Goal: Task Accomplishment & Management: Manage account settings

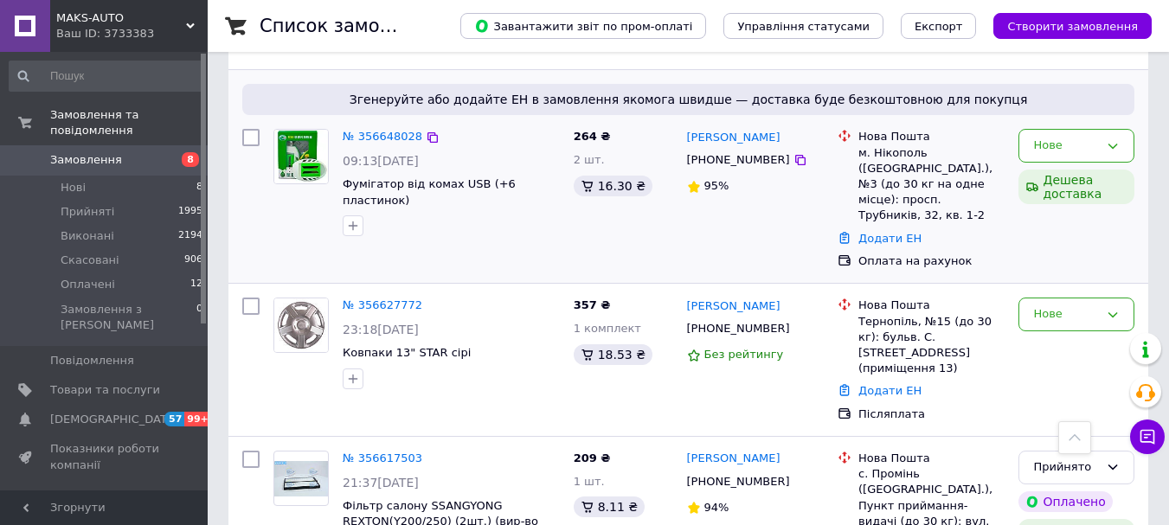
scroll to position [3057, 0]
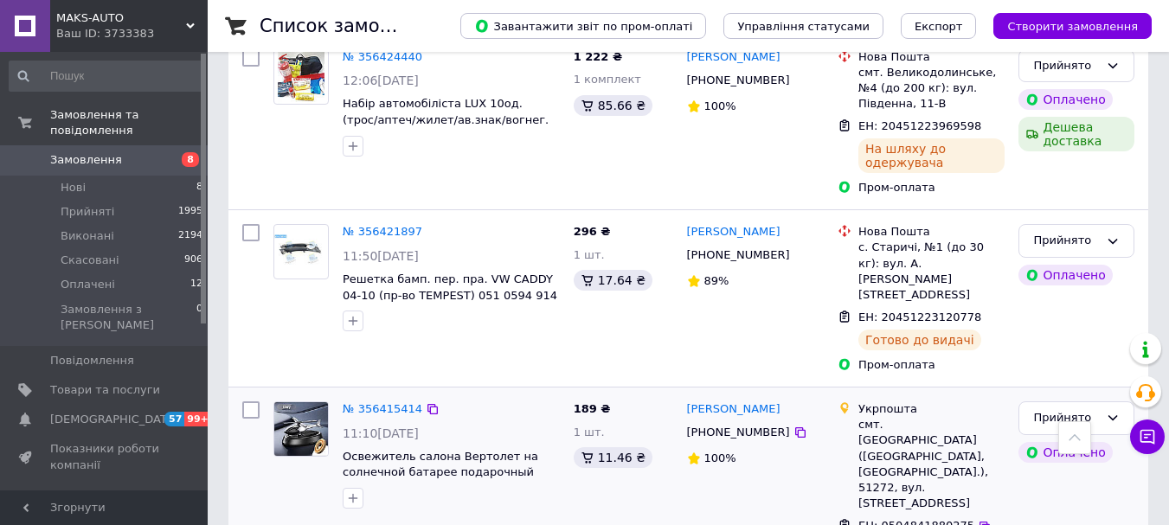
scroll to position [3095, 0]
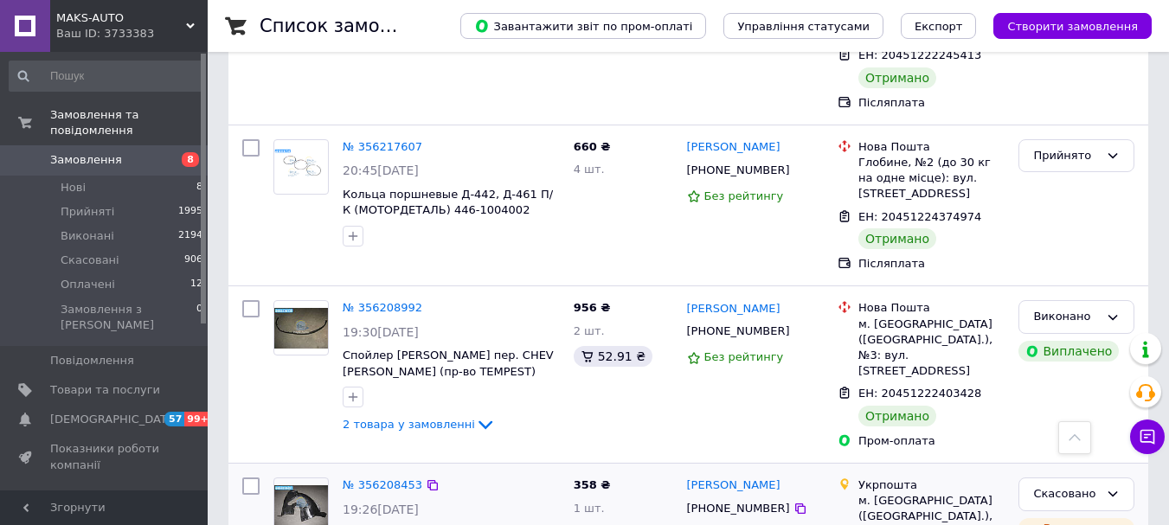
scroll to position [3004, 0]
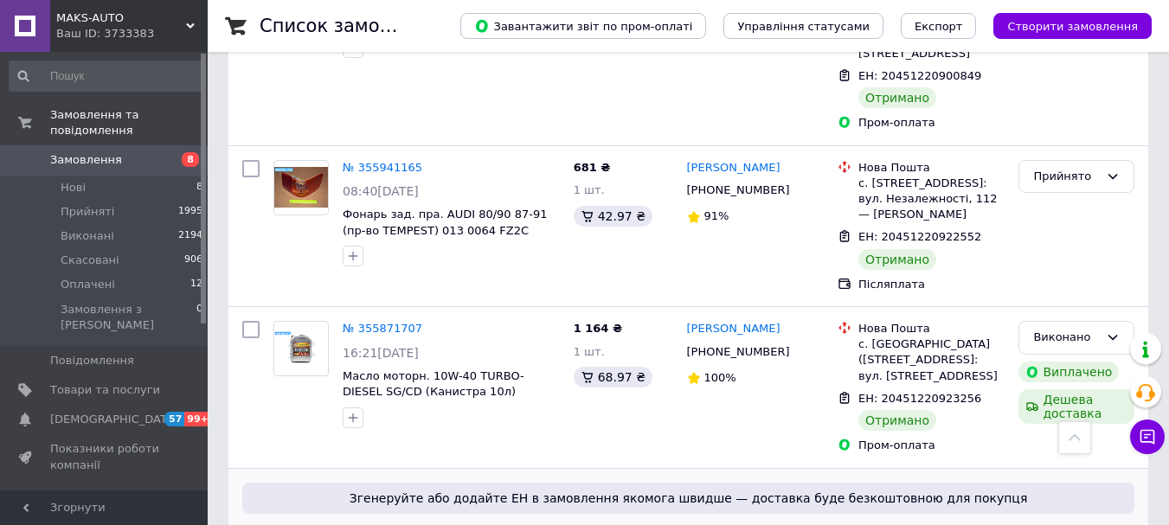
scroll to position [3017, 0]
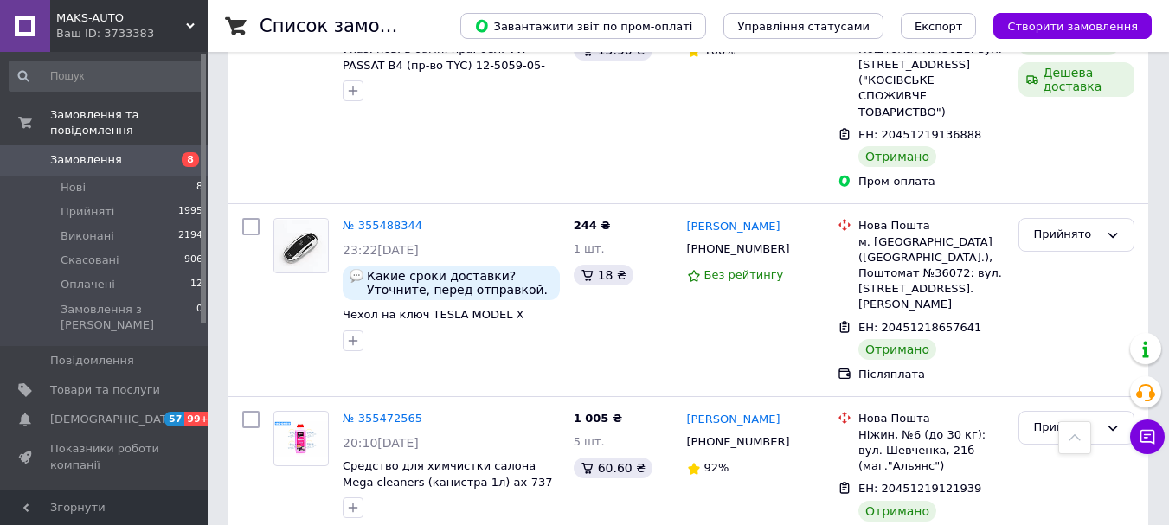
scroll to position [3011, 0]
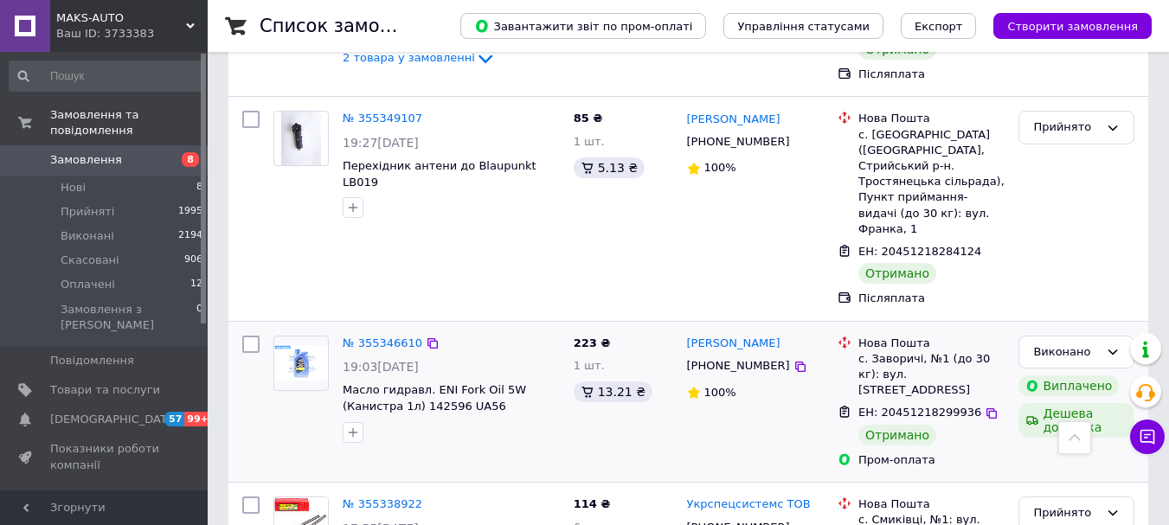
scroll to position [980, 0]
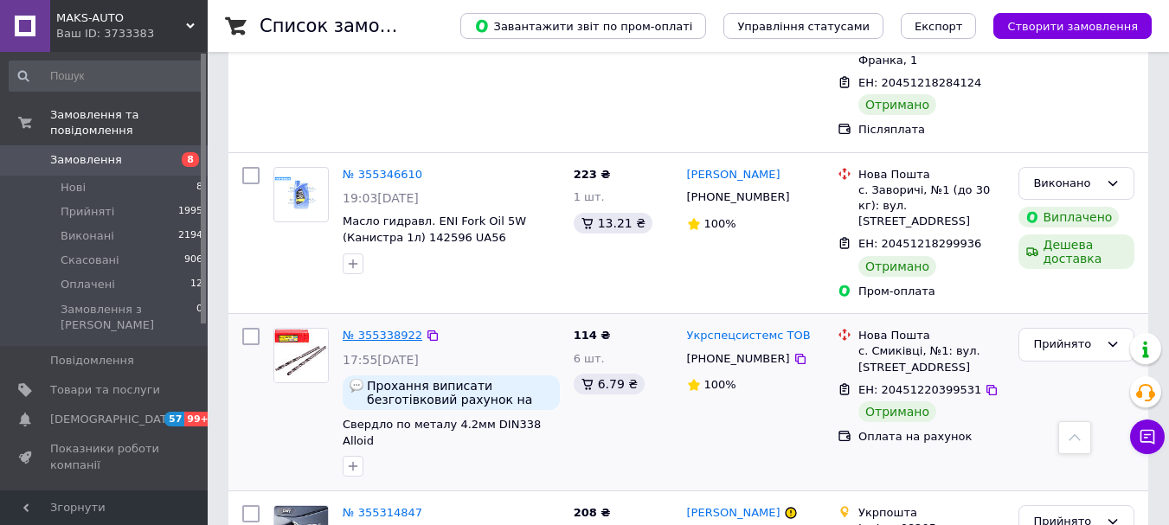
click at [393, 329] on link "№ 355338922" at bounding box center [383, 335] width 80 height 13
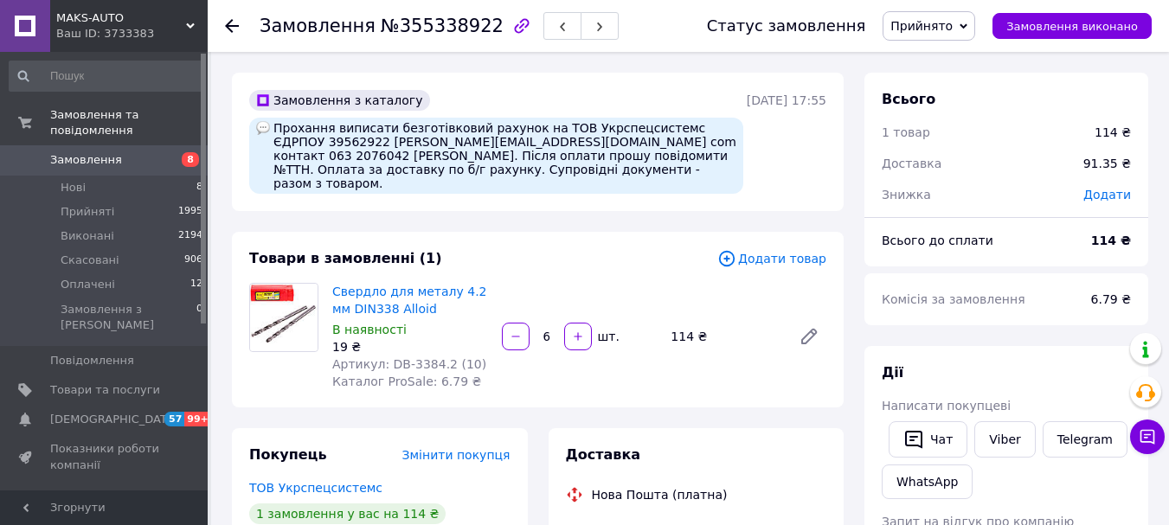
scroll to position [59, 0]
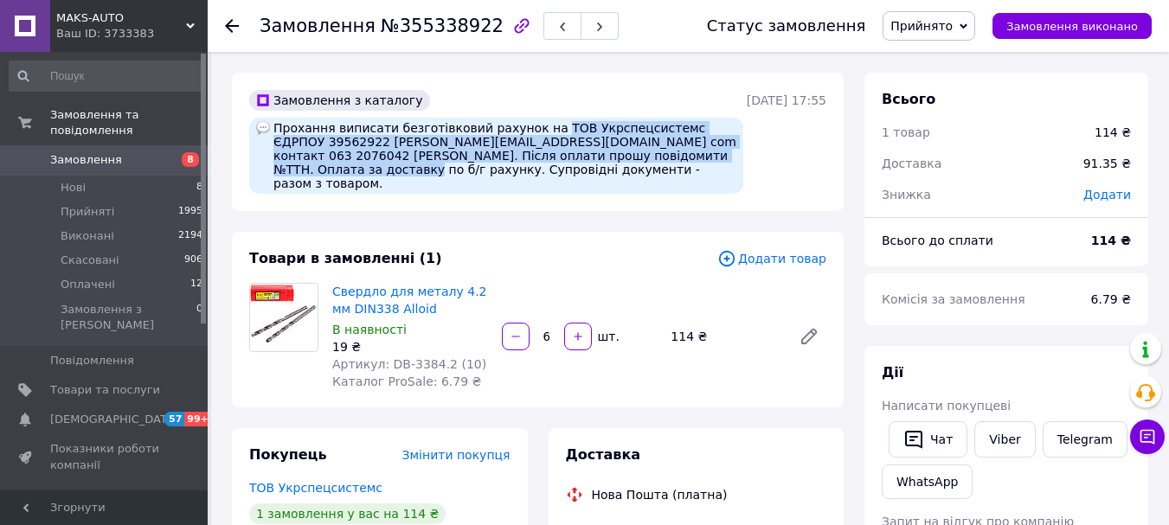
drag, startPoint x: 532, startPoint y: 126, endPoint x: 690, endPoint y: 157, distance: 160.3
click at [690, 157] on div "Прохання виписати безготівковий рахунок на ТОВ Укрспецсистемс ЄДРПОУ 39562922 […" at bounding box center [496, 156] width 494 height 76
click at [311, 141] on div "Прохання виписати безготівковий рахунок на ТОВ Укрспецсистемс ЄДРПОУ 39562922 […" at bounding box center [496, 156] width 494 height 76
click at [335, 159] on div "Прохання виписати безготівковий рахунок на ТОВ Укрспецсистемс ЄДРПОУ 39562922 […" at bounding box center [496, 156] width 494 height 76
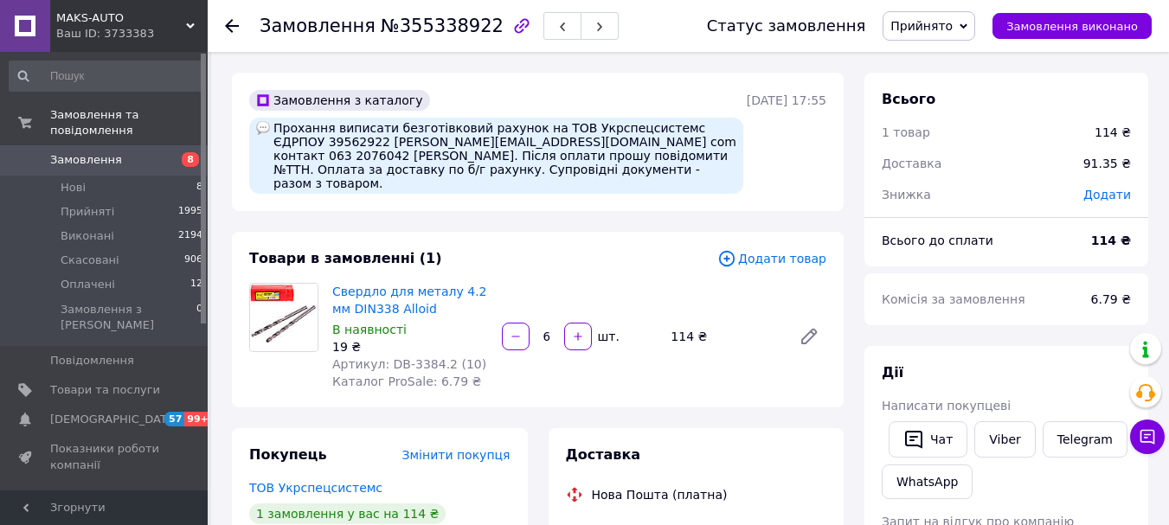
click at [310, 141] on div "Прохання виписати безготівковий рахунок на ТОВ Укрспецсистемс ЄДРПОУ 39562922 […" at bounding box center [496, 156] width 494 height 76
copy div "39562922"
drag, startPoint x: 590, startPoint y: 141, endPoint x: 651, endPoint y: 141, distance: 61.4
click at [658, 141] on div "Прохання виписати безготівковий рахунок на ТОВ Укрспецсистемс ЄДРПОУ 39562922 […" at bounding box center [496, 156] width 494 height 76
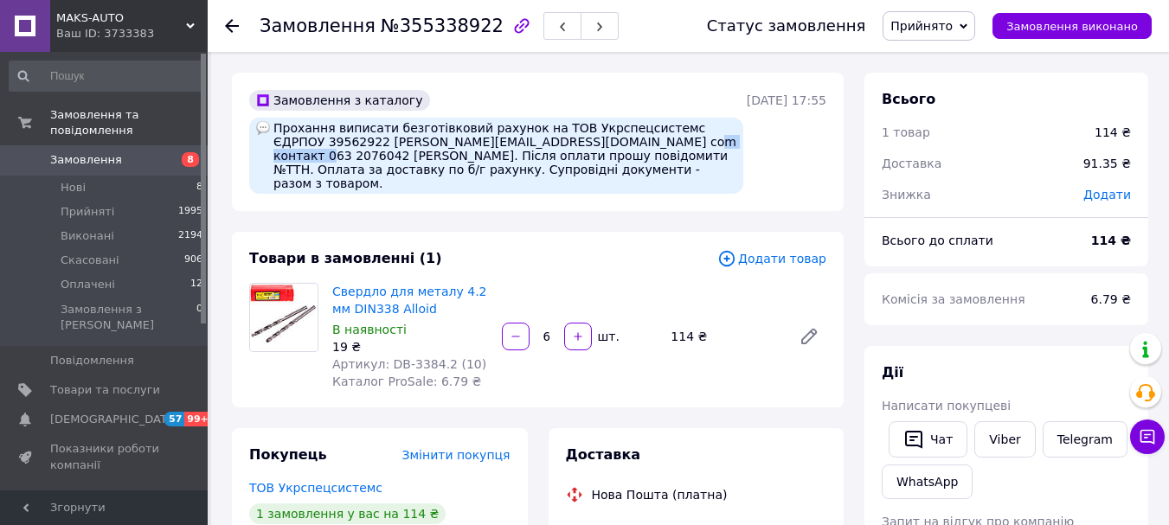
copy div "063 2076042"
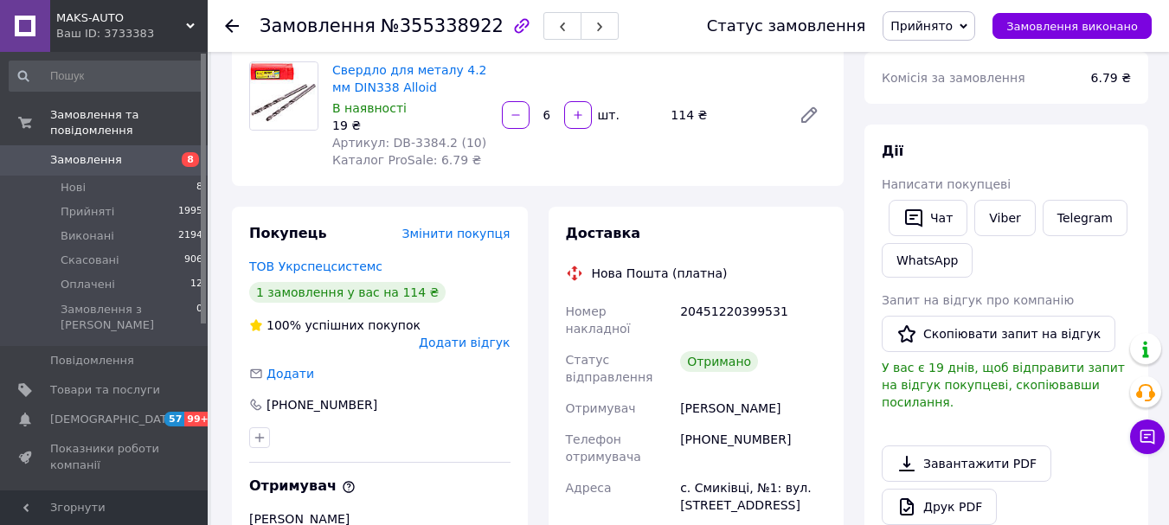
scroll to position [288, 0]
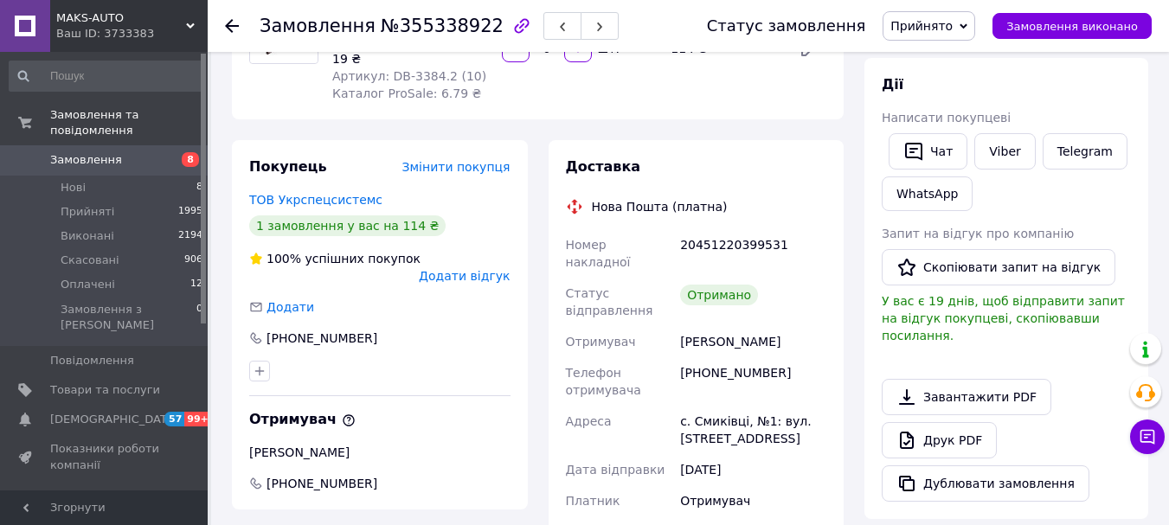
click at [61, 152] on span "Замовлення" at bounding box center [86, 160] width 72 height 16
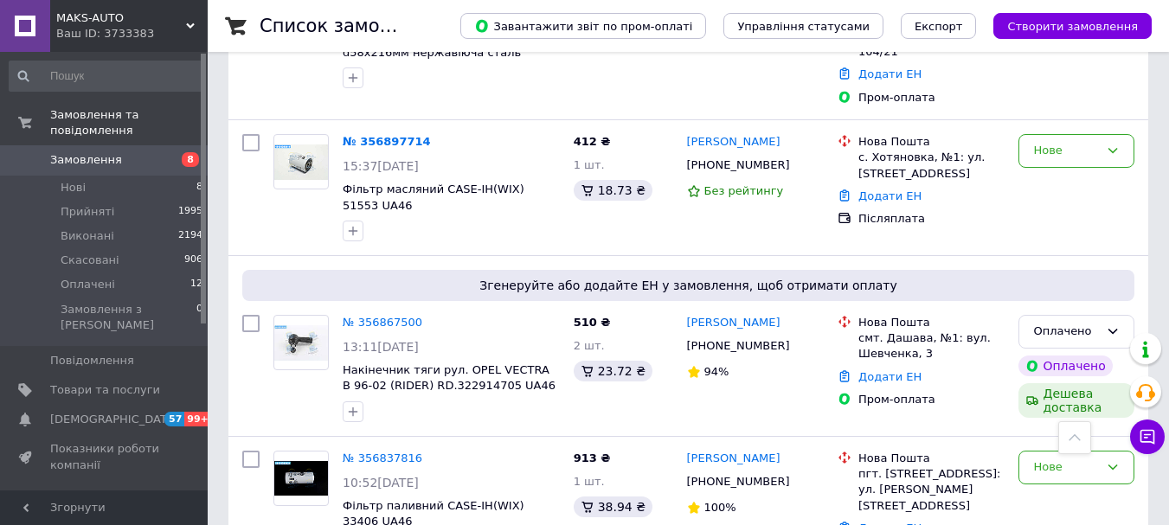
scroll to position [404, 0]
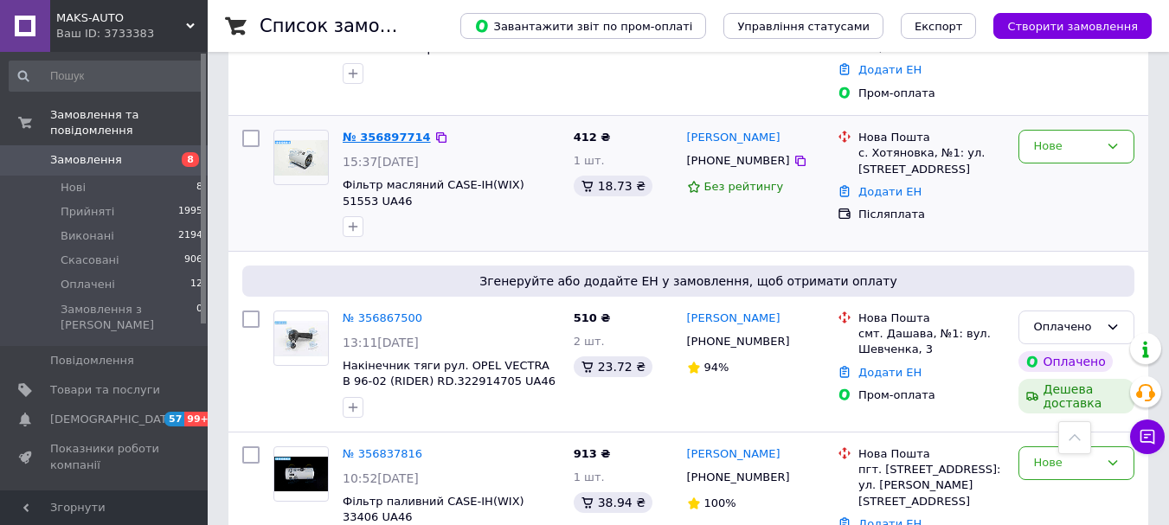
click at [404, 131] on link "№ 356897714" at bounding box center [387, 137] width 88 height 13
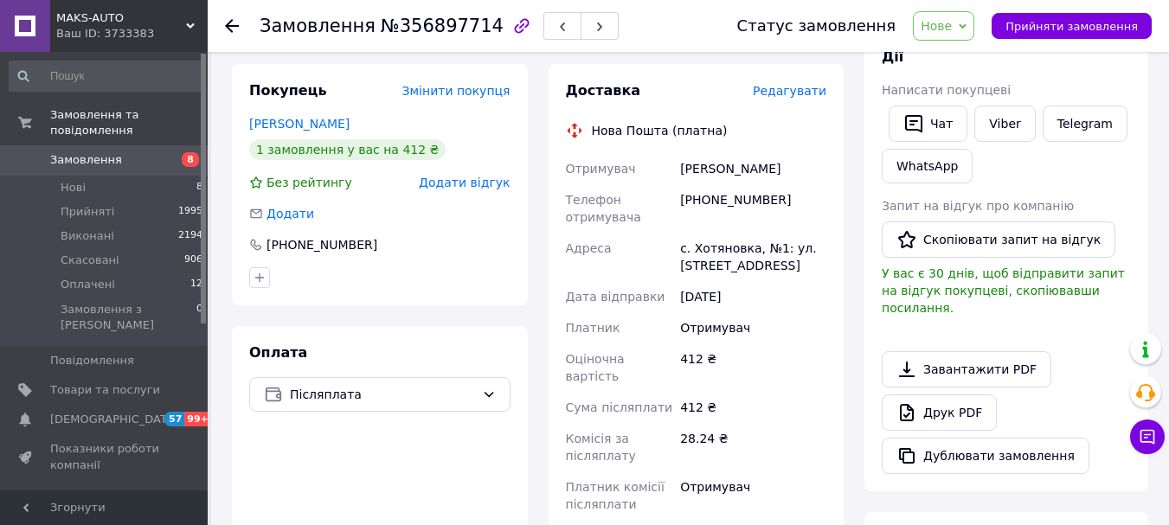
scroll to position [173, 0]
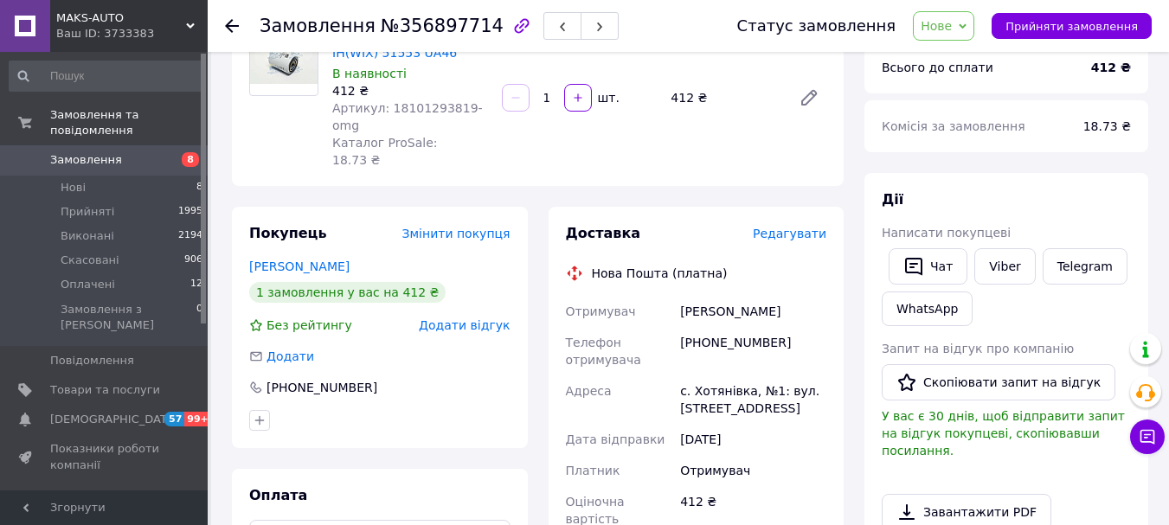
click at [414, 108] on span "Артикул: 18101293819-omg" at bounding box center [407, 116] width 151 height 31
copy span "18101293819"
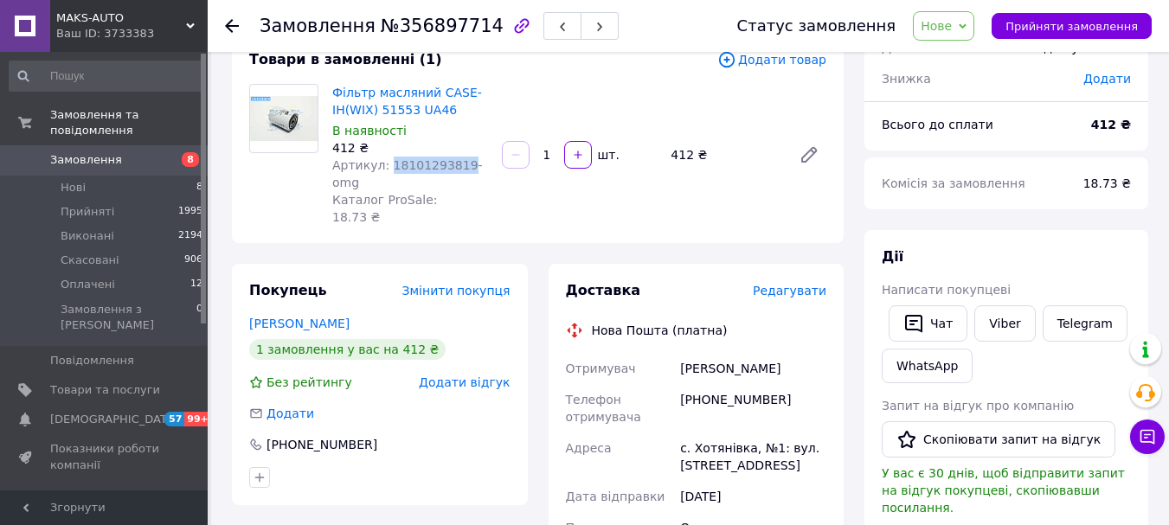
scroll to position [115, 0]
click at [229, 31] on icon at bounding box center [232, 26] width 14 height 14
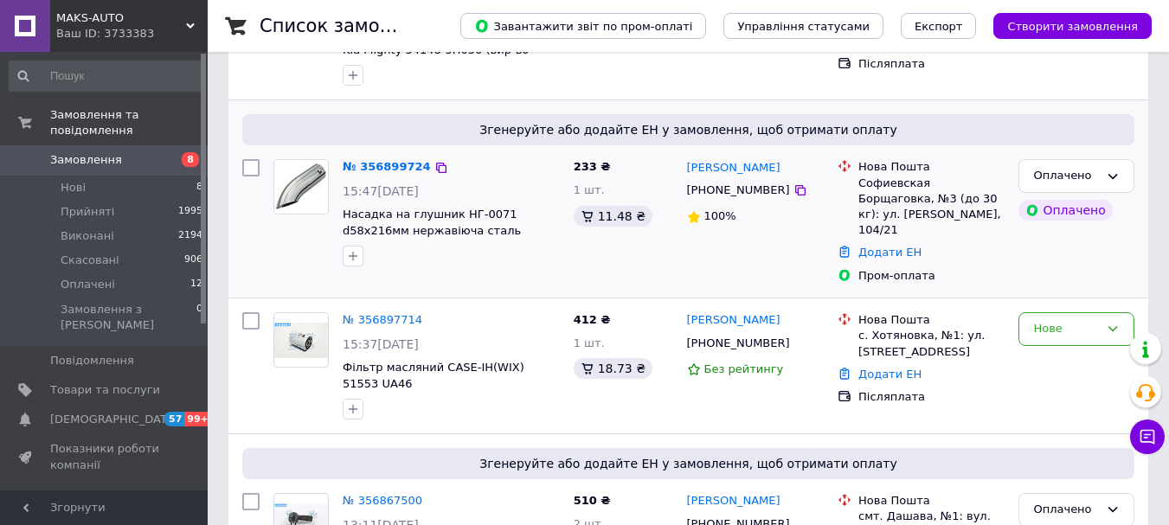
scroll to position [231, 0]
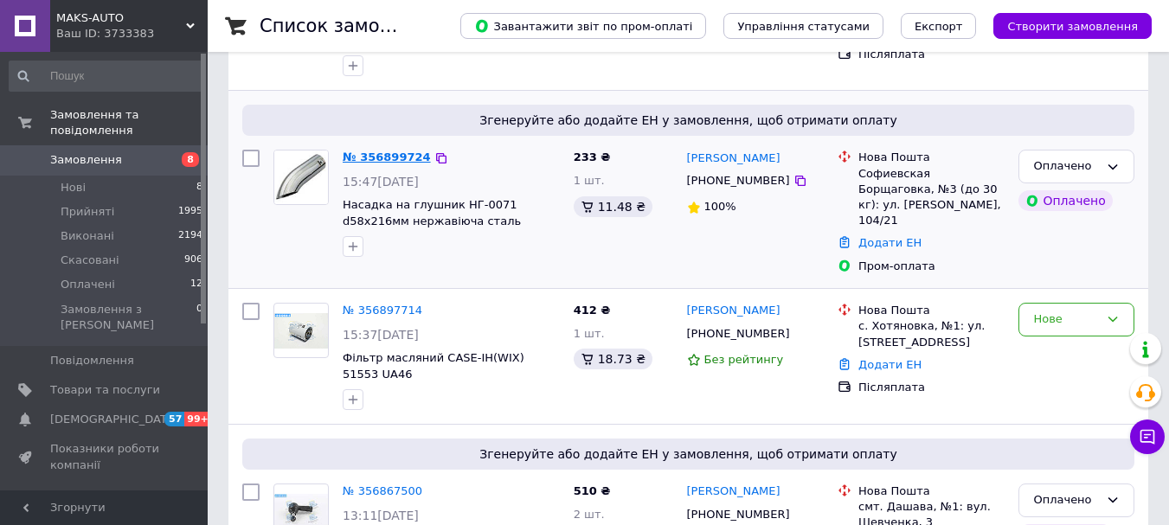
click at [375, 154] on link "№ 356899724" at bounding box center [387, 157] width 88 height 13
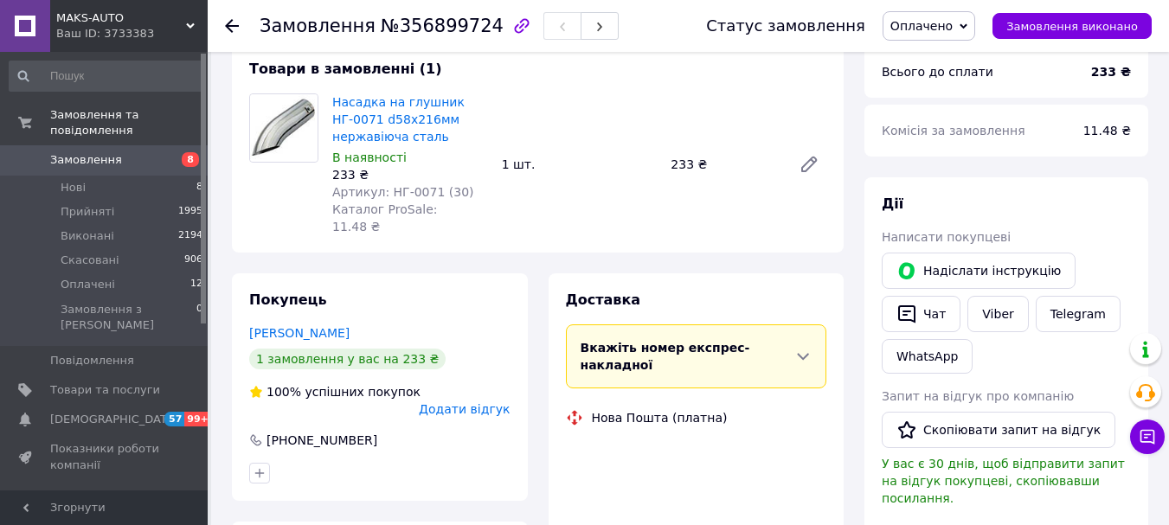
scroll to position [58, 0]
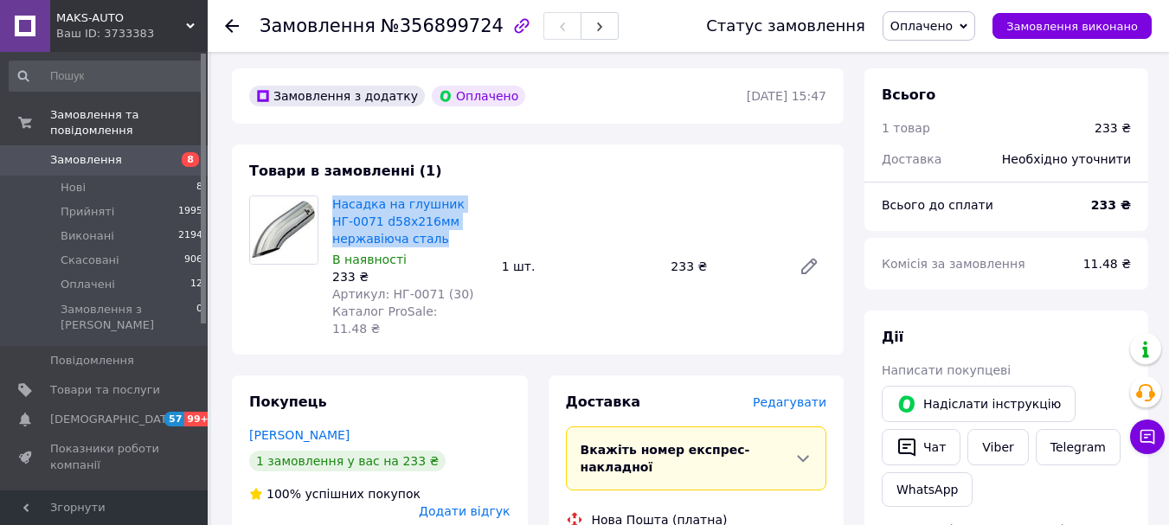
drag, startPoint x: 326, startPoint y: 202, endPoint x: 435, endPoint y: 241, distance: 115.8
click at [435, 241] on div "Насадка на глушник НГ-0071 d58x216мм нержавіюча сталь В наявності 233 ₴ Артикул…" at bounding box center [410, 266] width 170 height 149
copy link "Насадка на глушник НГ-0071 d58x216мм нержавіюча сталь"
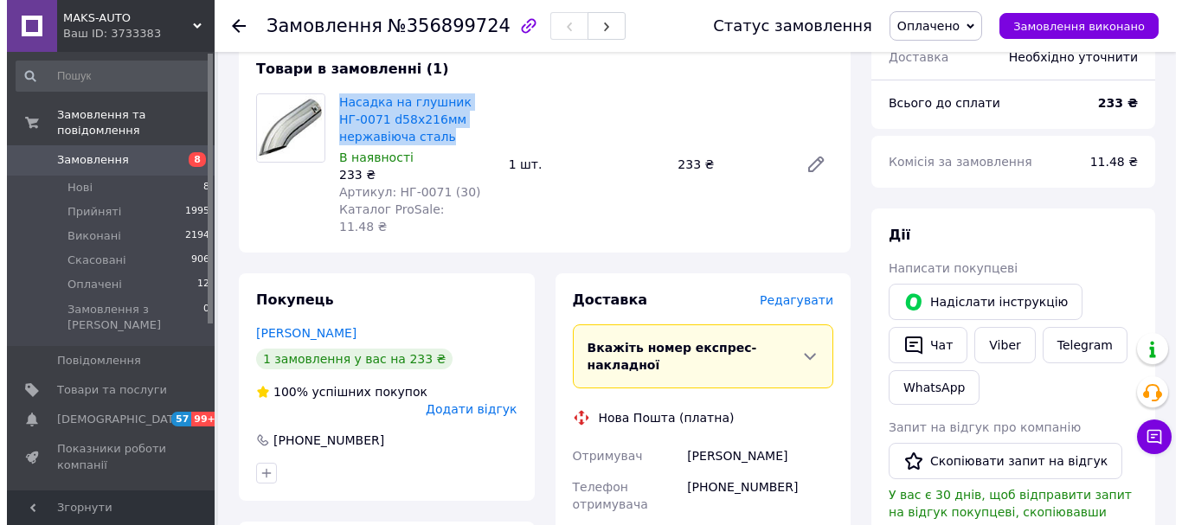
scroll to position [173, 0]
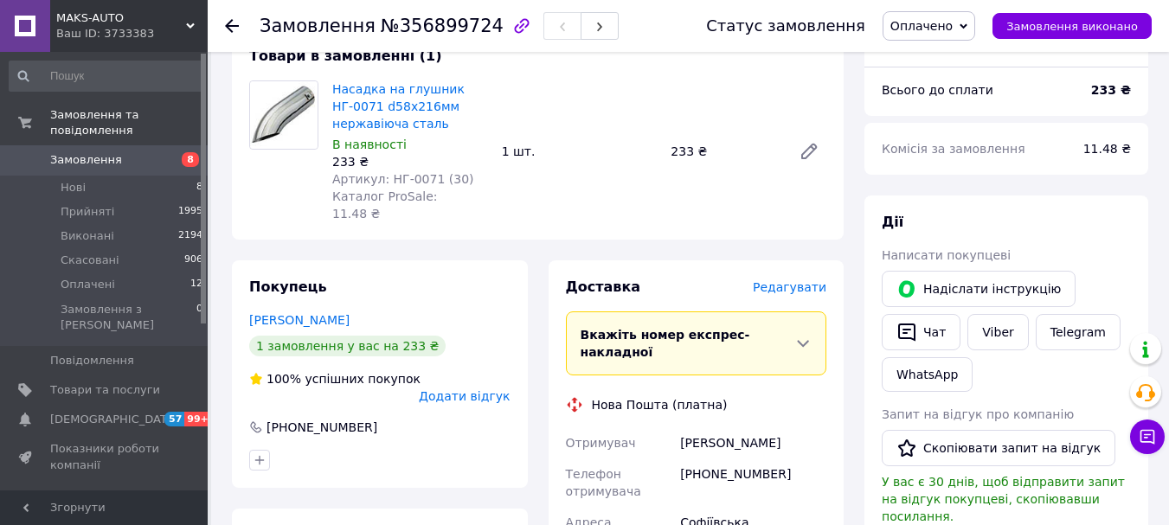
click at [800, 280] on span "Редагувати" at bounding box center [790, 287] width 74 height 14
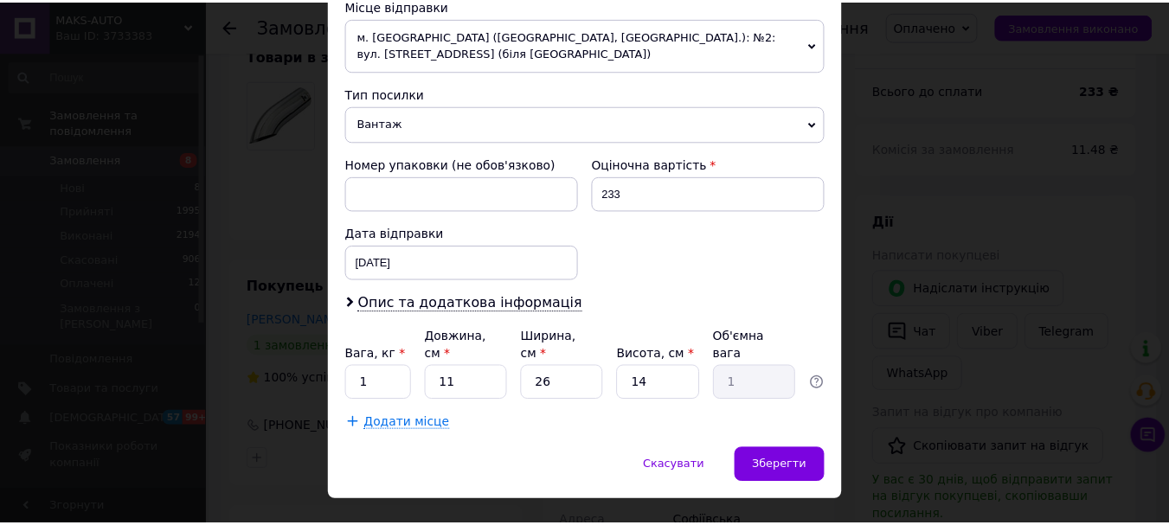
scroll to position [634, 0]
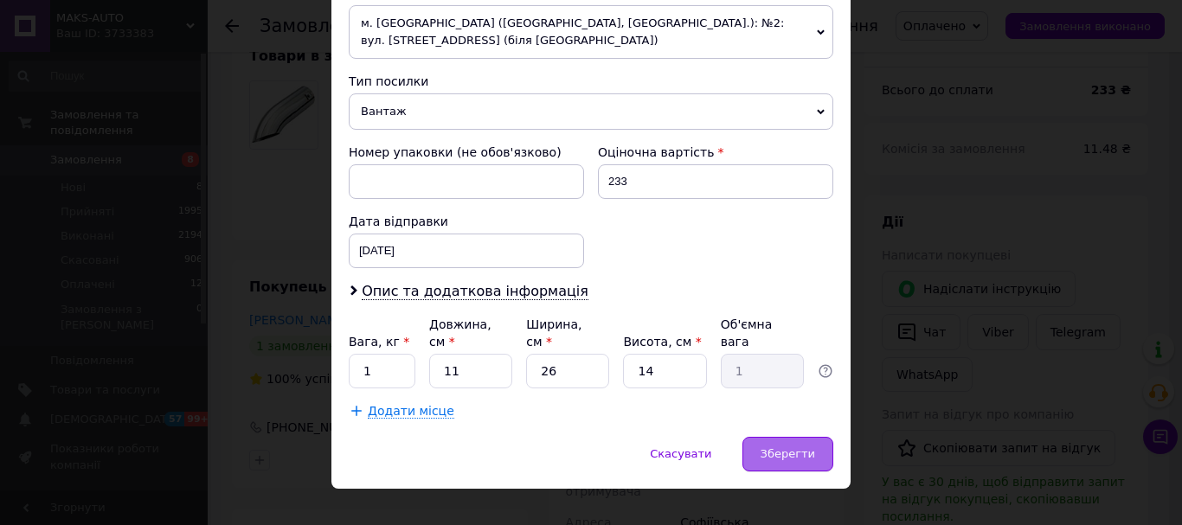
click at [766, 447] on span "Зберегти" at bounding box center [787, 453] width 55 height 13
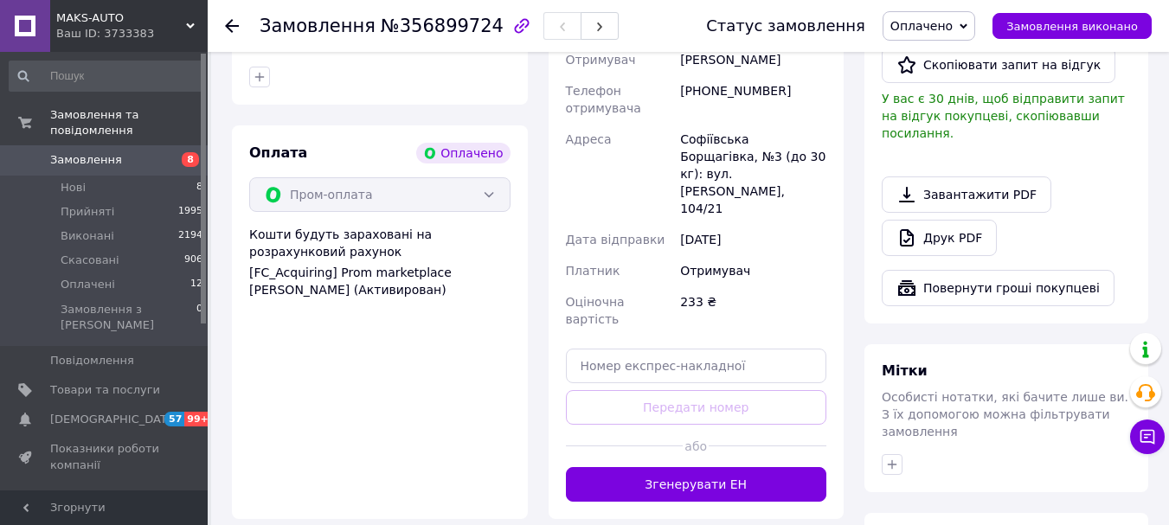
scroll to position [577, 0]
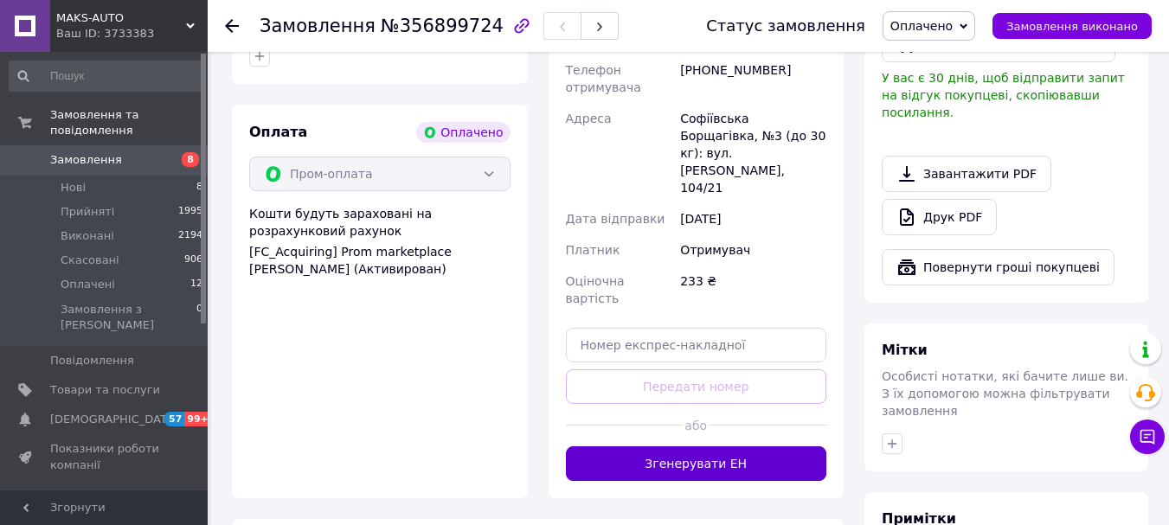
click at [735, 446] on button "Згенерувати ЕН" at bounding box center [696, 463] width 261 height 35
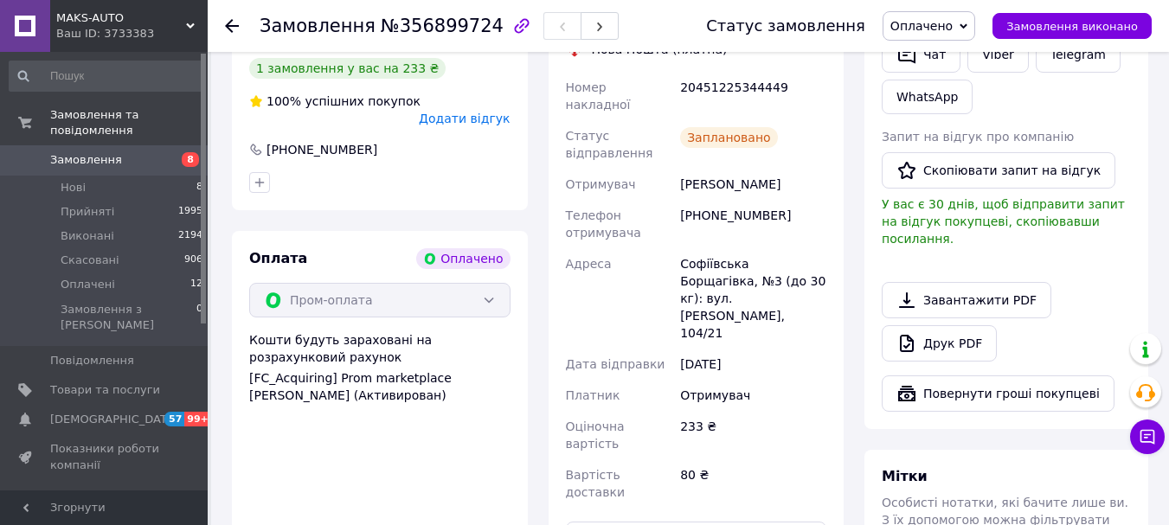
scroll to position [346, 0]
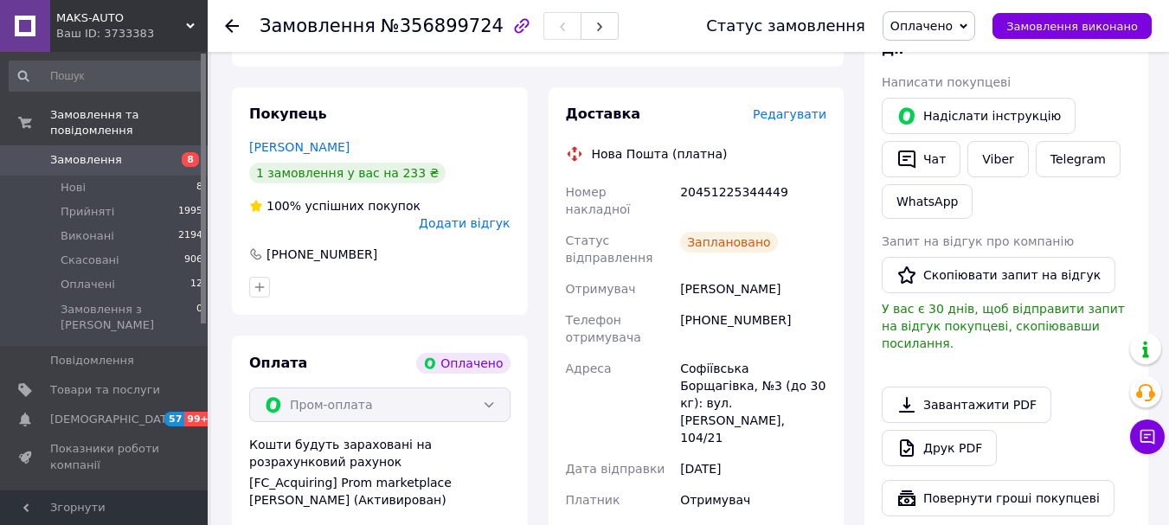
click at [679, 176] on div "20451225344449" at bounding box center [753, 200] width 153 height 48
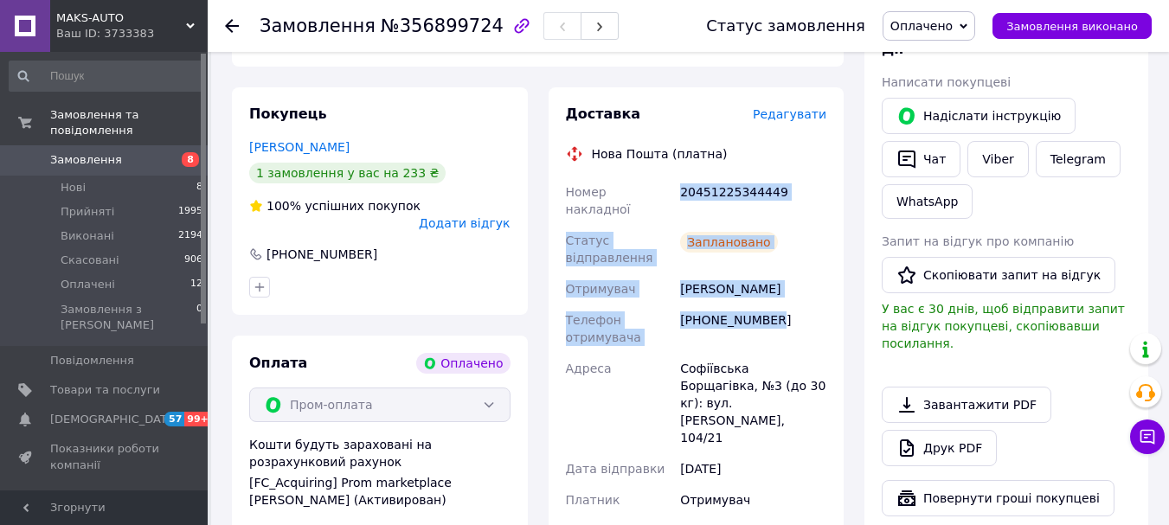
drag, startPoint x: 680, startPoint y: 171, endPoint x: 774, endPoint y: 285, distance: 147.4
click at [775, 285] on div "Номер накладної 20451225344449 Статус відправлення Заплановано Отримувач [PERSO…" at bounding box center [696, 394] width 268 height 436
copy div "20451225344449 Статус відправлення Заплановано Отримувач [PERSON_NAME] Телефон …"
click at [1004, 164] on link "Viber" at bounding box center [997, 159] width 61 height 36
click at [746, 176] on div "20451225344449" at bounding box center [753, 200] width 153 height 48
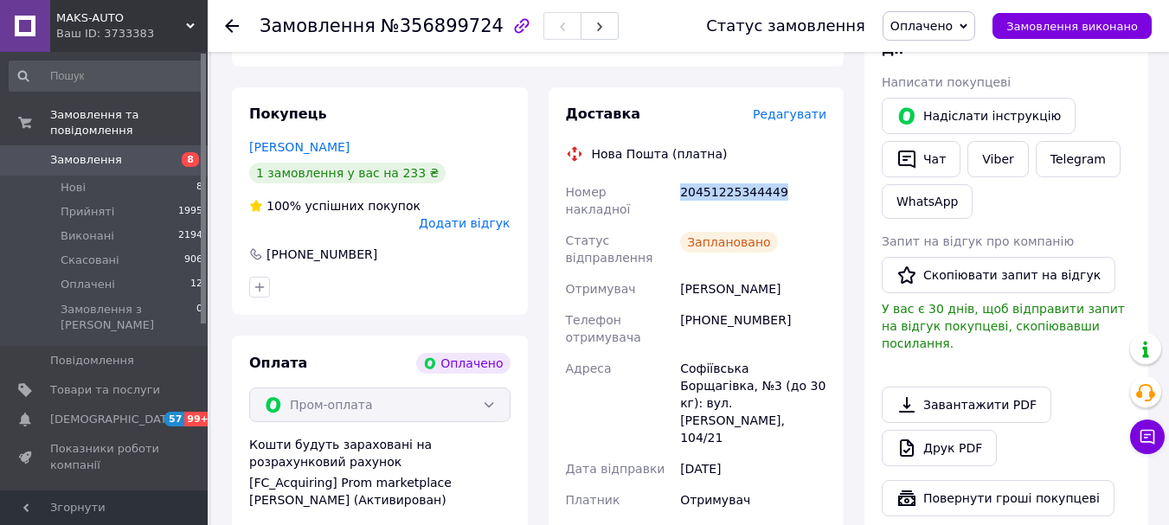
click at [746, 176] on div "20451225344449" at bounding box center [753, 200] width 153 height 48
click at [953, 26] on span "Оплачено" at bounding box center [921, 26] width 62 height 14
click at [959, 55] on li "Прийнято" at bounding box center [928, 61] width 91 height 26
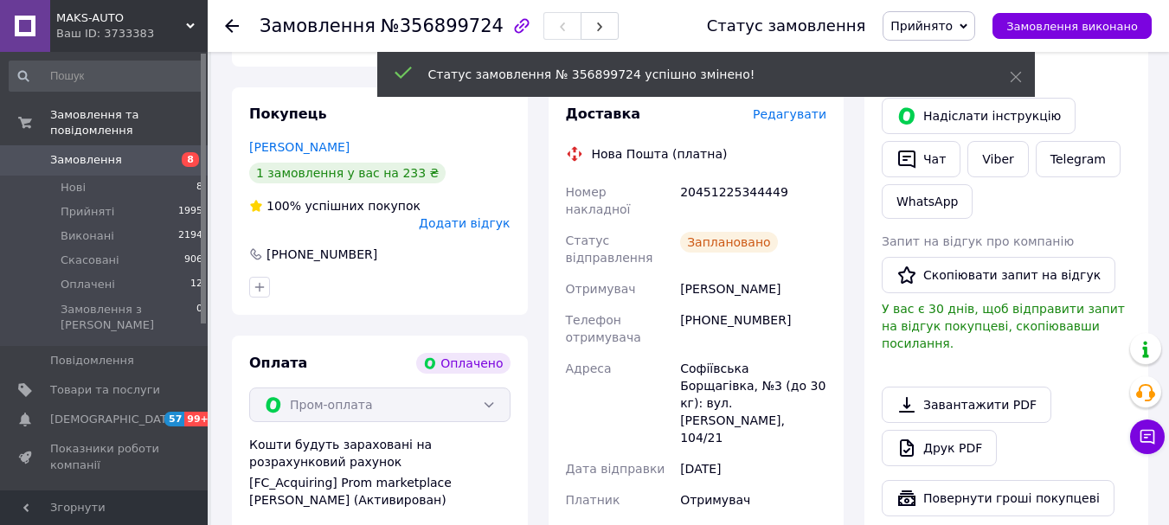
click at [110, 152] on span "Замовлення" at bounding box center [86, 160] width 72 height 16
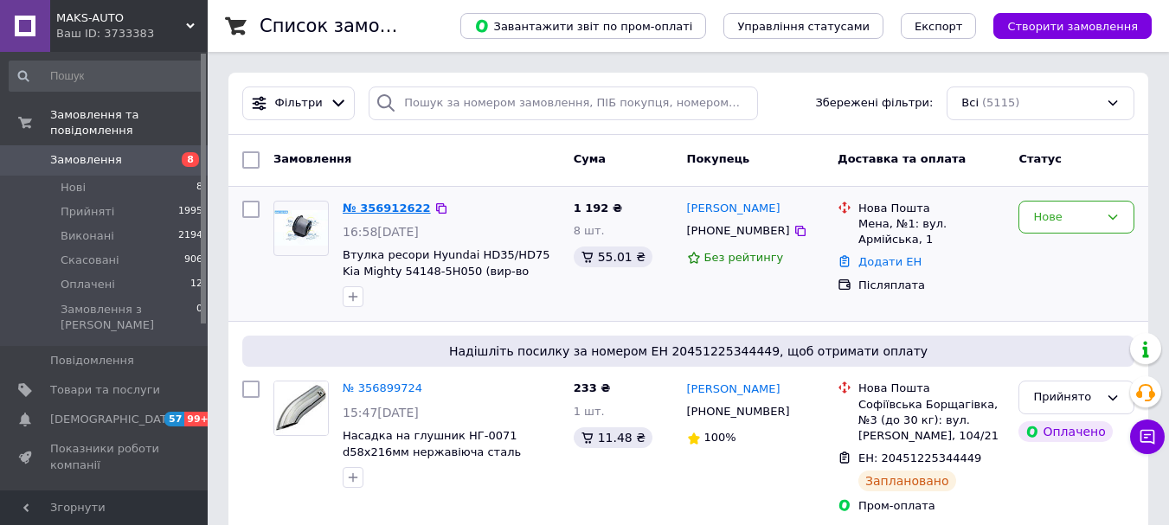
click at [372, 208] on link "№ 356912622" at bounding box center [387, 208] width 88 height 13
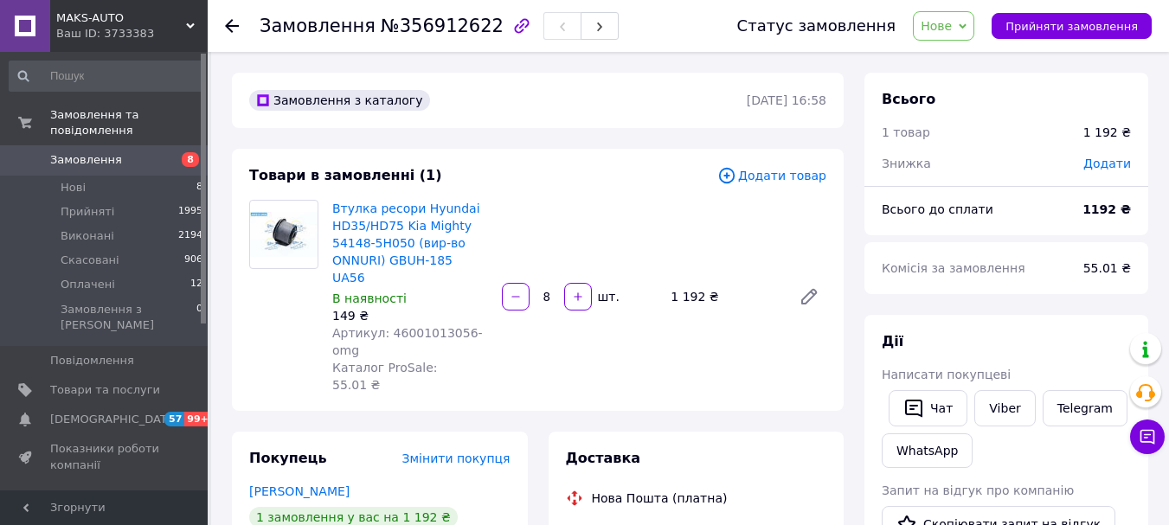
click at [428, 326] on span "Артикул: 46001013056-omg" at bounding box center [407, 341] width 151 height 31
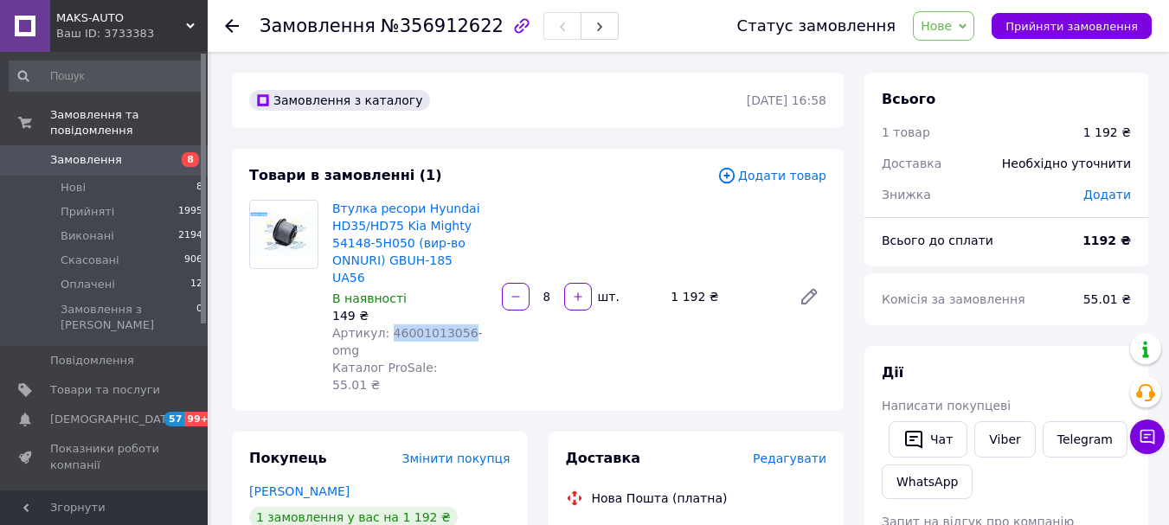
click at [427, 326] on span "Артикул: 46001013056-omg" at bounding box center [407, 341] width 151 height 31
copy span "46001013056"
